Goal: Navigation & Orientation: Find specific page/section

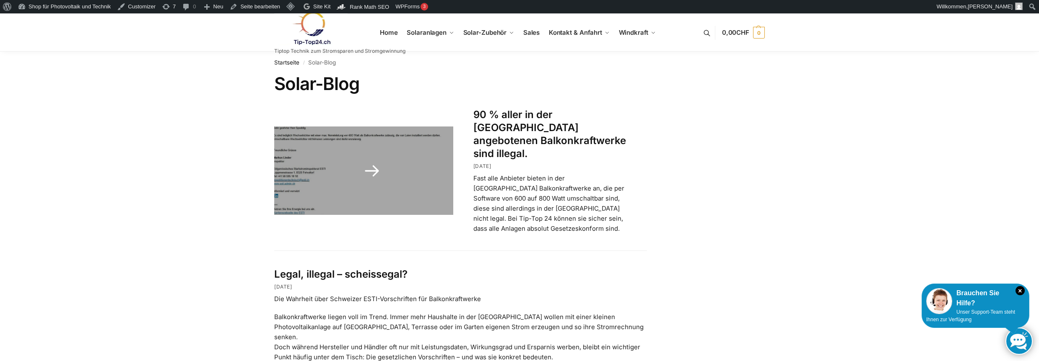
click at [375, 171] on link at bounding box center [363, 171] width 179 height 88
click at [543, 126] on link "90 % aller in der [GEOGRAPHIC_DATA] angebotenen Balkonkraftwerke sind illegal." at bounding box center [549, 135] width 153 height 52
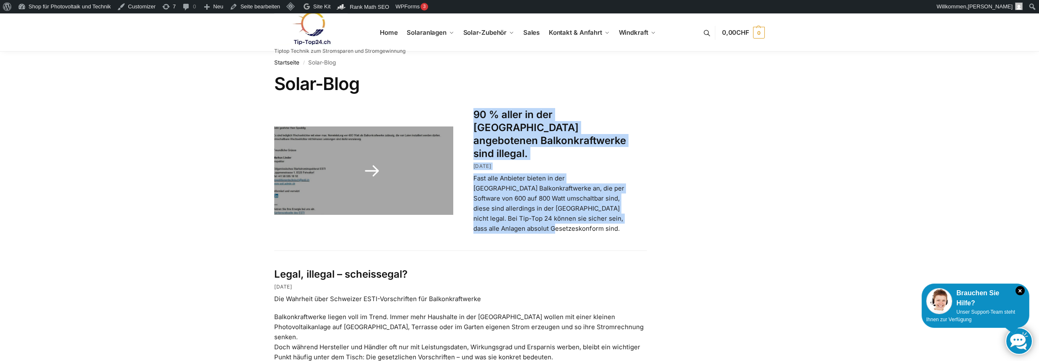
drag, startPoint x: 467, startPoint y: 114, endPoint x: 569, endPoint y: 213, distance: 142.7
click at [569, 213] on div "90 % aller in der [GEOGRAPHIC_DATA] angebotenen Balkonkraftwerke sind illegal. …" at bounding box center [550, 171] width 194 height 126
copy div "90 % aller in der [GEOGRAPHIC_DATA] angebotenen Balkonkraftwerke sind illegal. …"
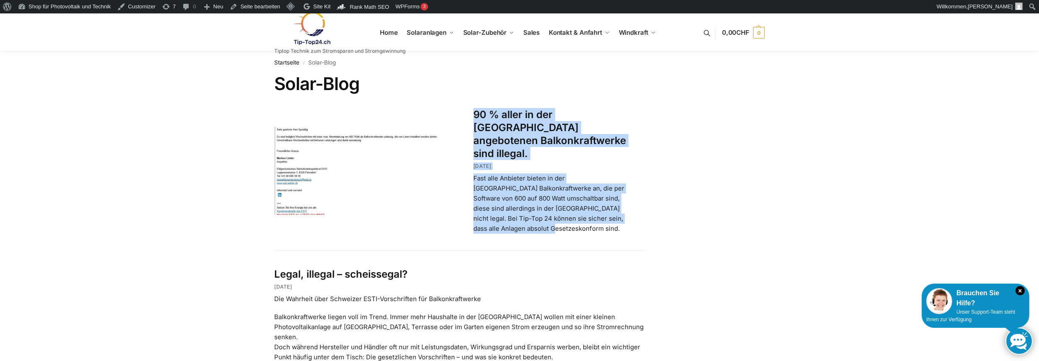
click at [309, 28] on img at bounding box center [310, 28] width 73 height 34
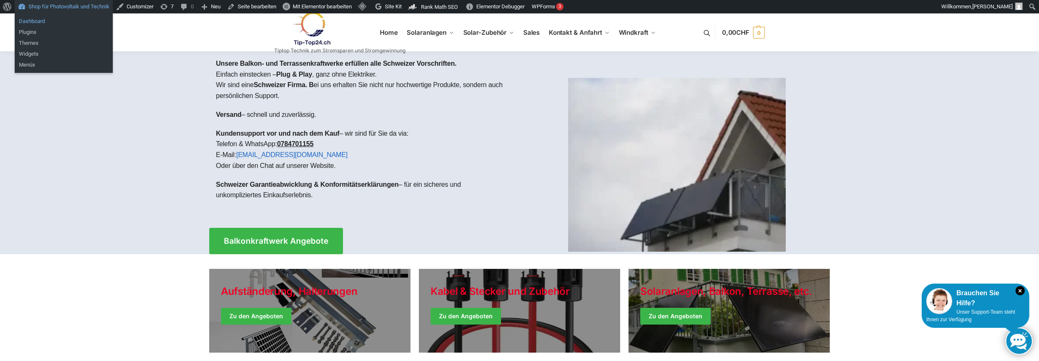
click at [30, 21] on link "Dashboard" at bounding box center [64, 21] width 98 height 11
